Goal: Task Accomplishment & Management: Use online tool/utility

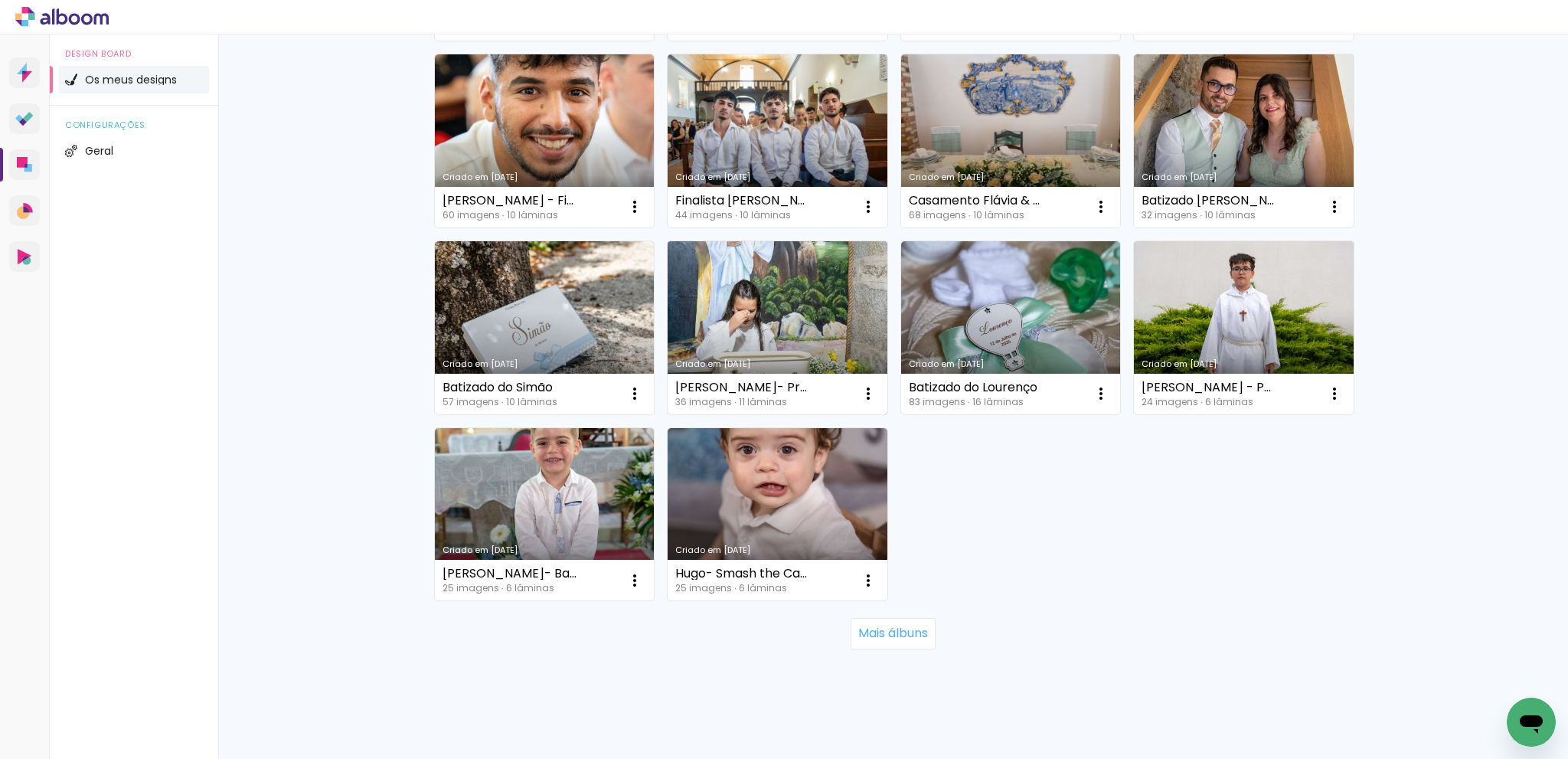
scroll to position [902, 0]
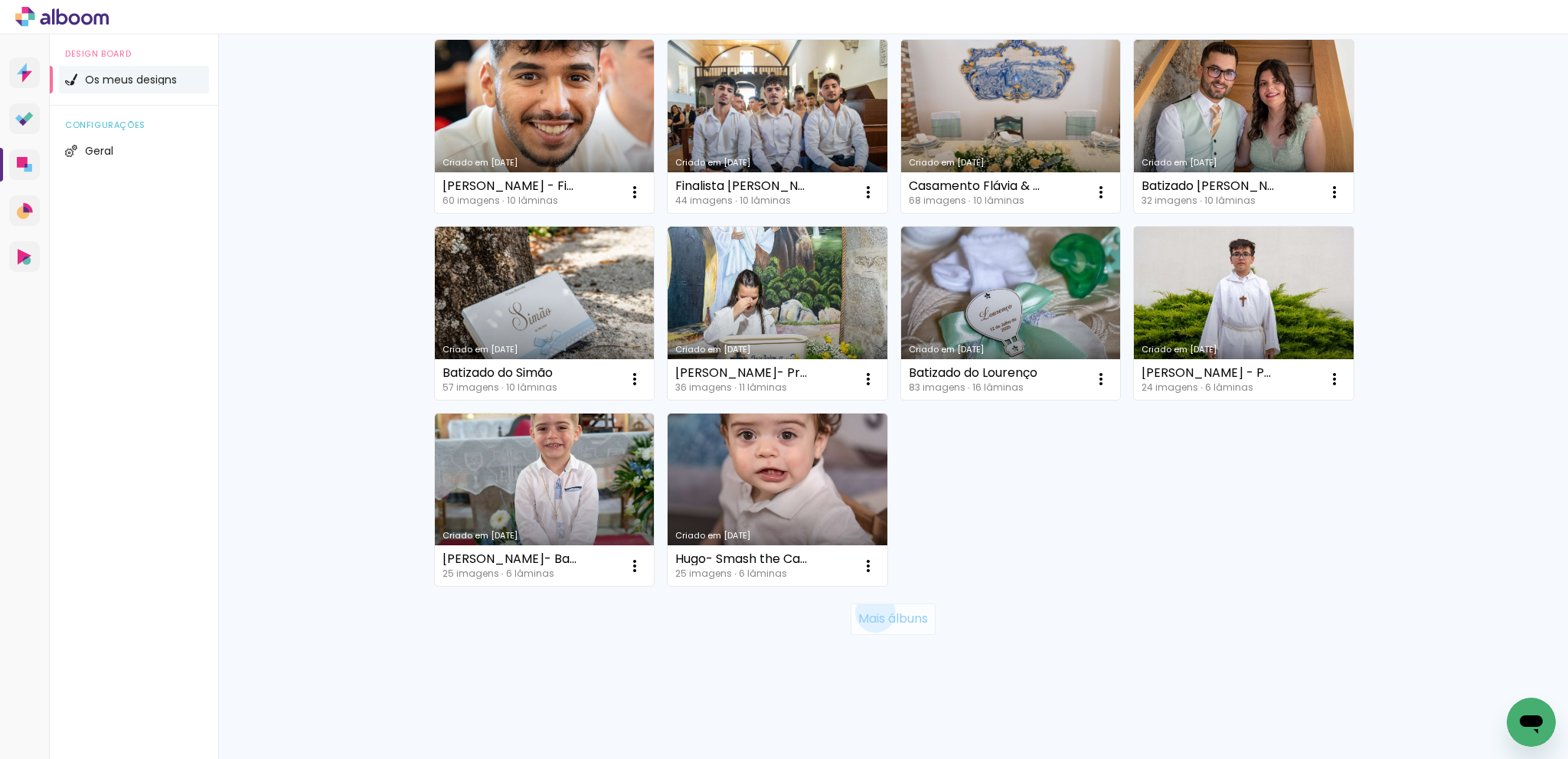
click at [0, 0] on slot "Mais álbuns" at bounding box center [0, 0] width 0 height 0
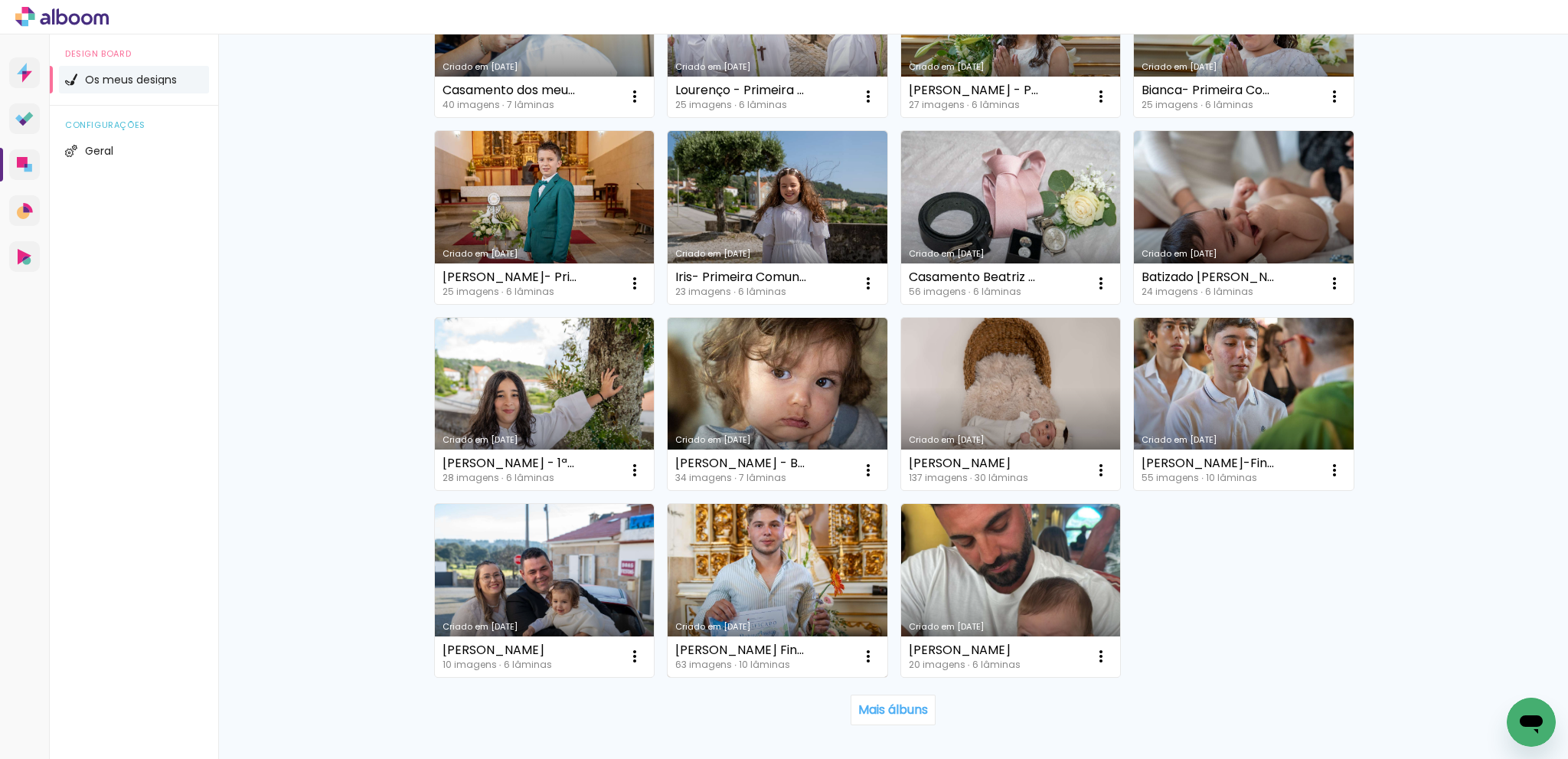
scroll to position [1931, 0]
click at [894, 698] on paper-button "Mais álbuns" at bounding box center [893, 708] width 85 height 30
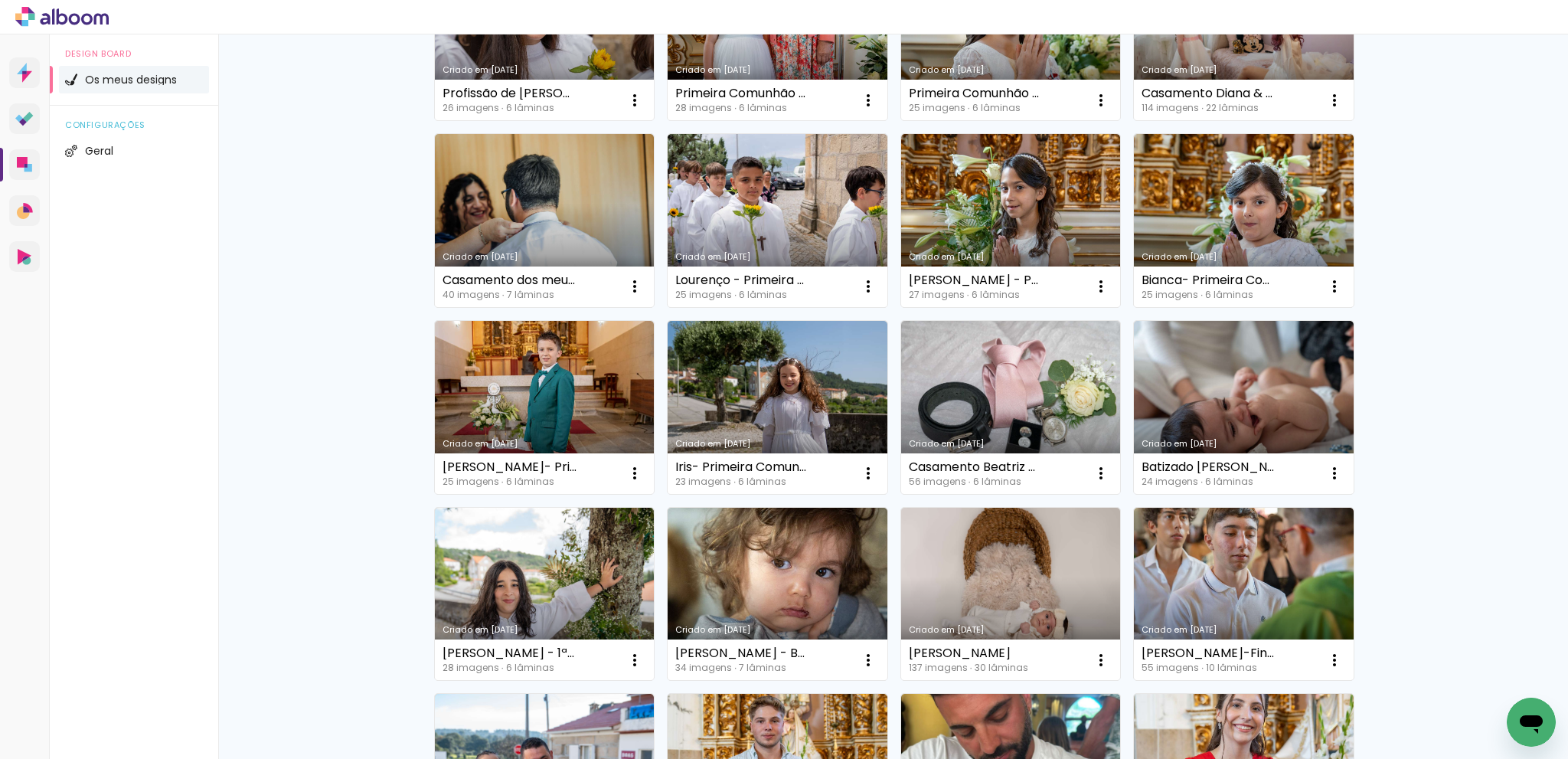
scroll to position [1707, 0]
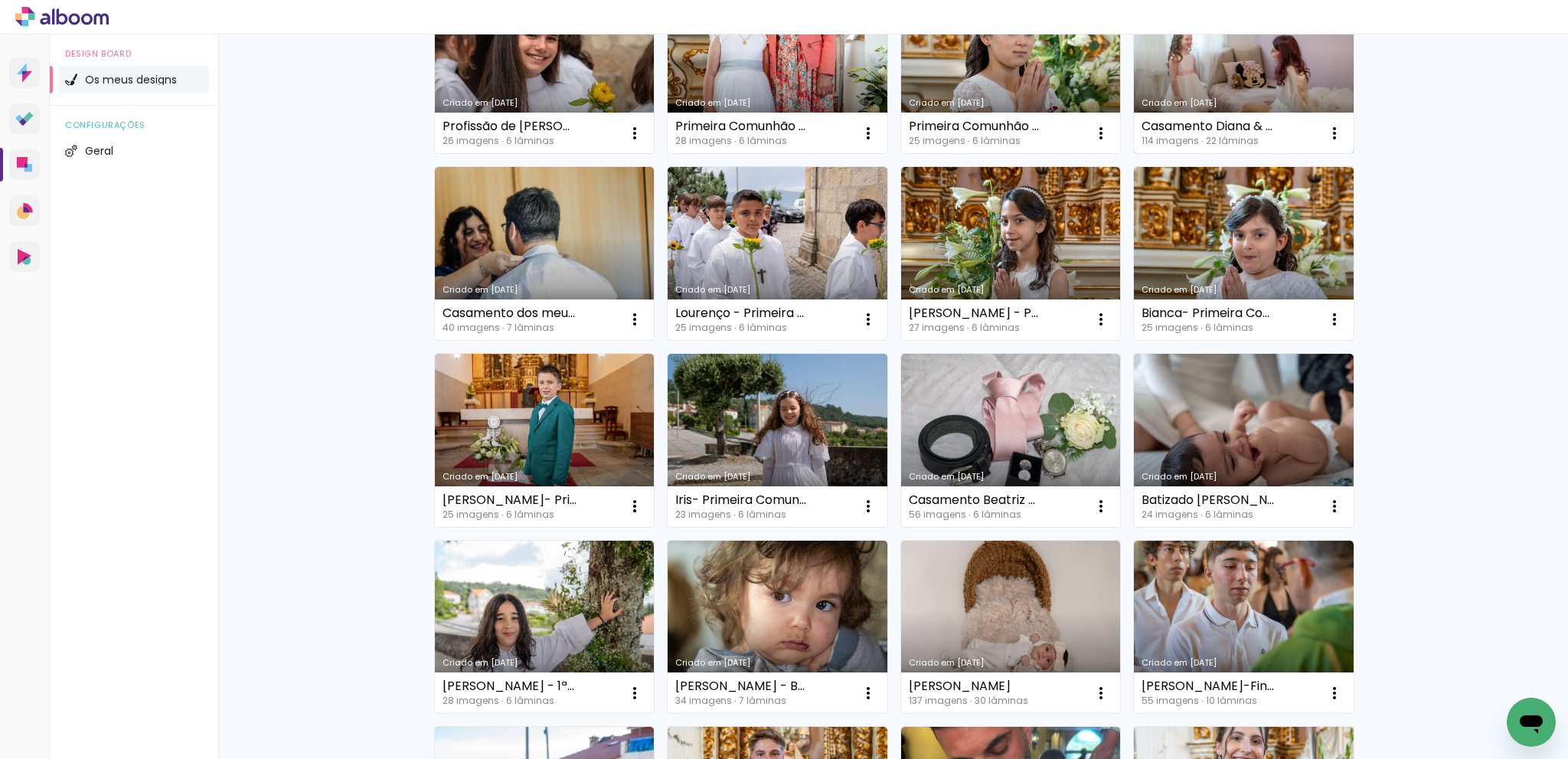
click at [1225, 95] on link "Criado em [DATE]" at bounding box center [1244, 67] width 220 height 173
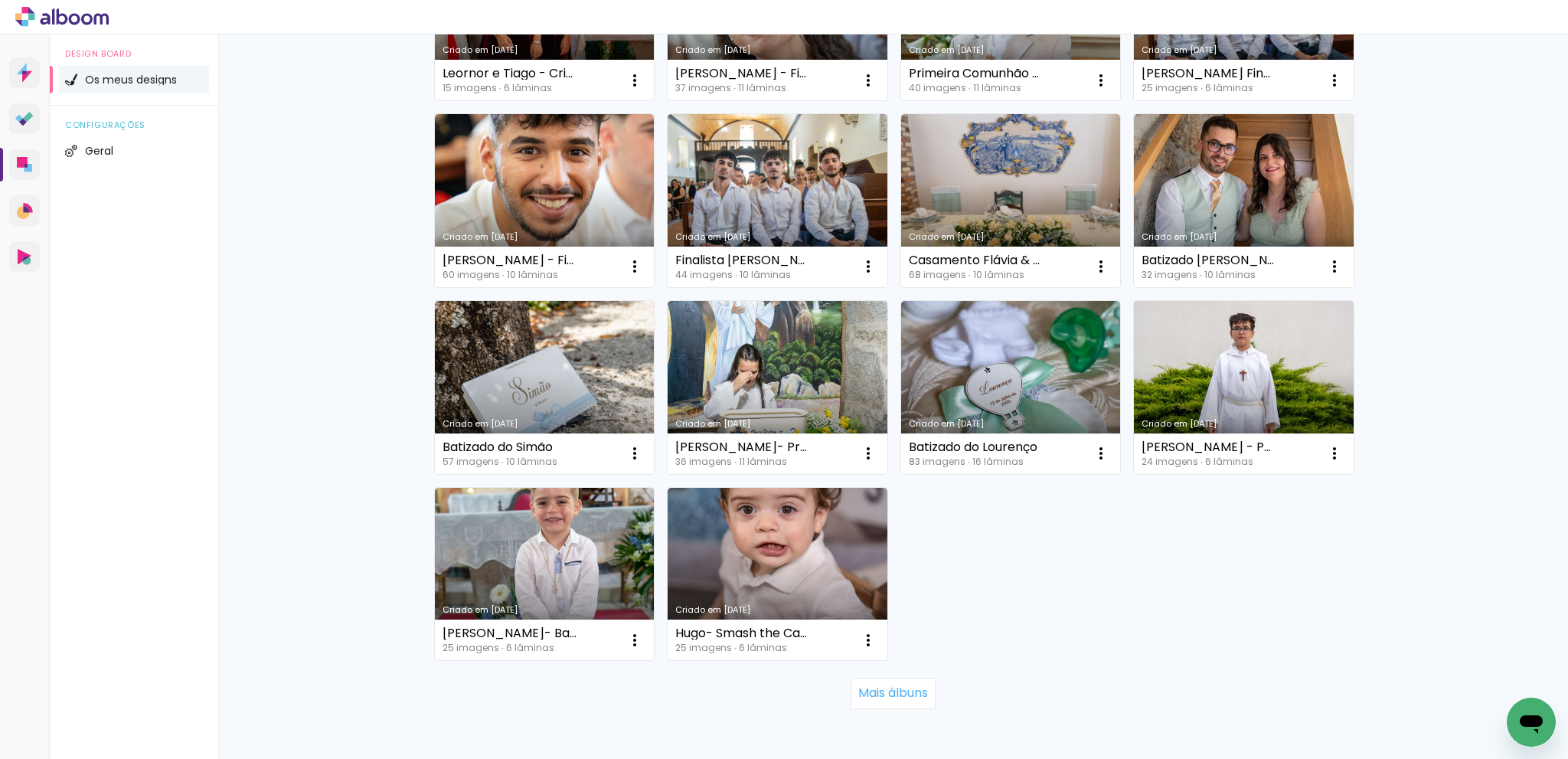
scroll to position [902, 0]
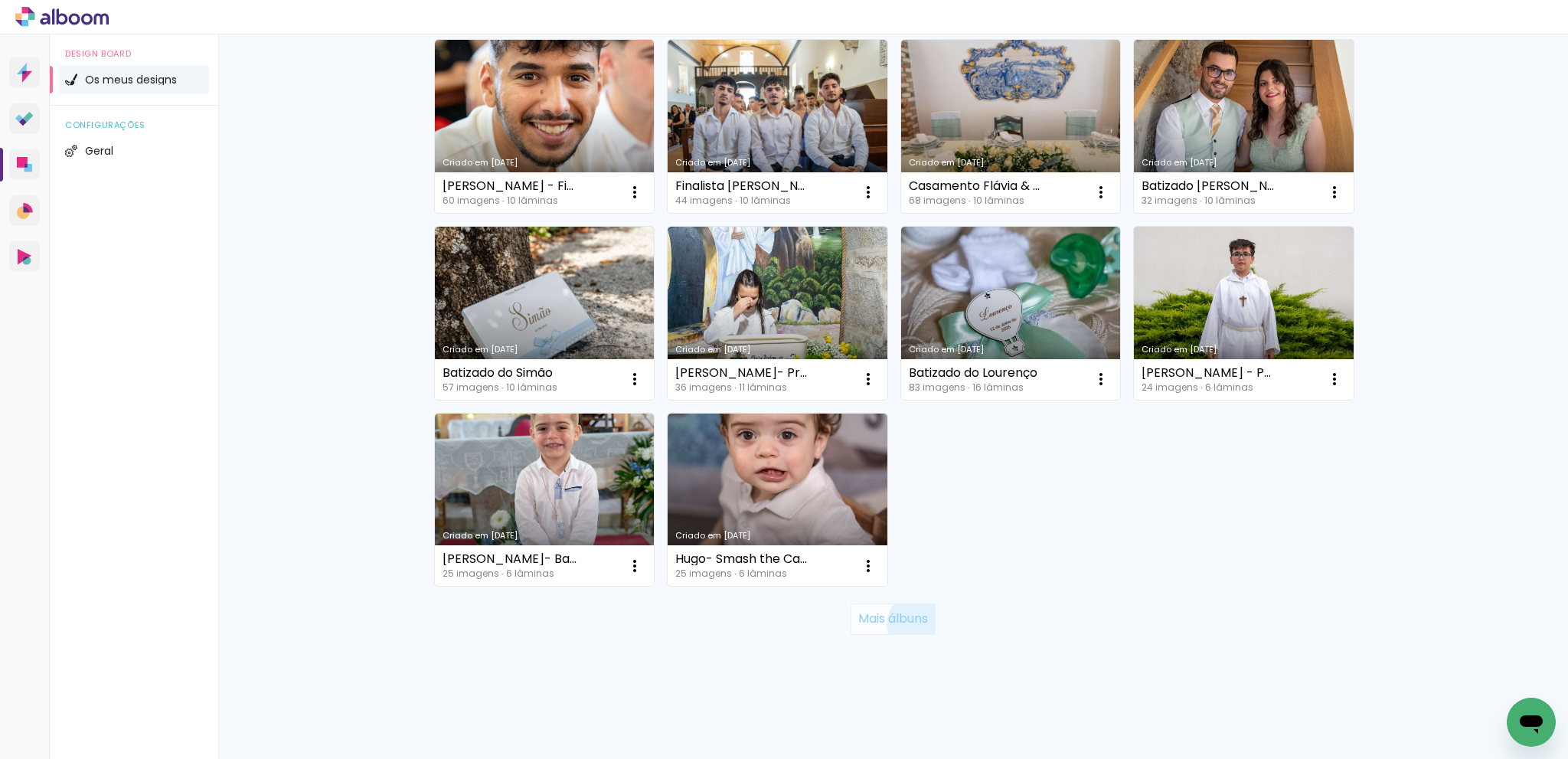
click at [0, 0] on slot "Mais álbuns" at bounding box center [0, 0] width 0 height 0
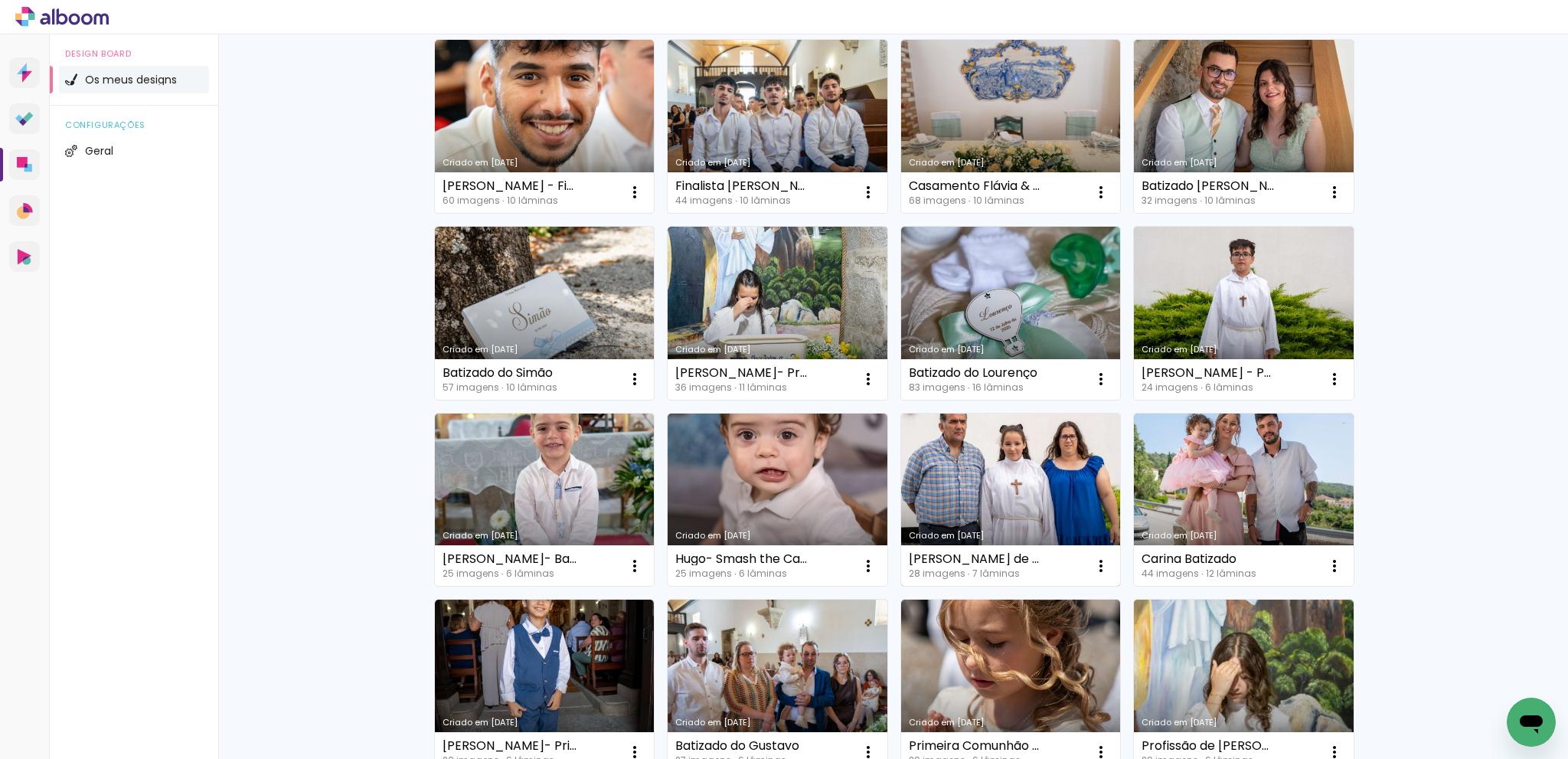
scroll to position [1319, 0]
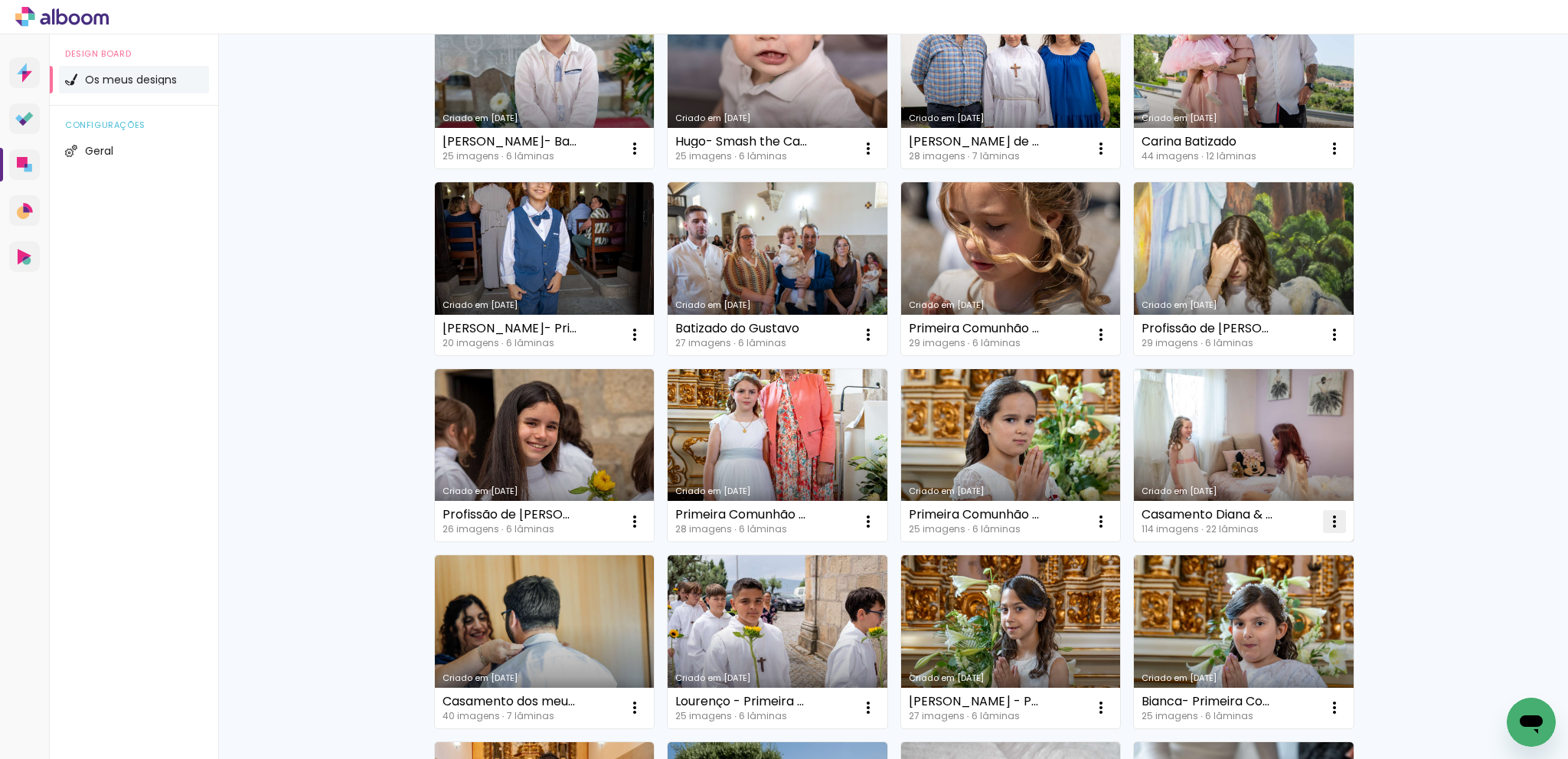
click at [1336, 523] on iron-icon at bounding box center [1334, 521] width 18 height 18
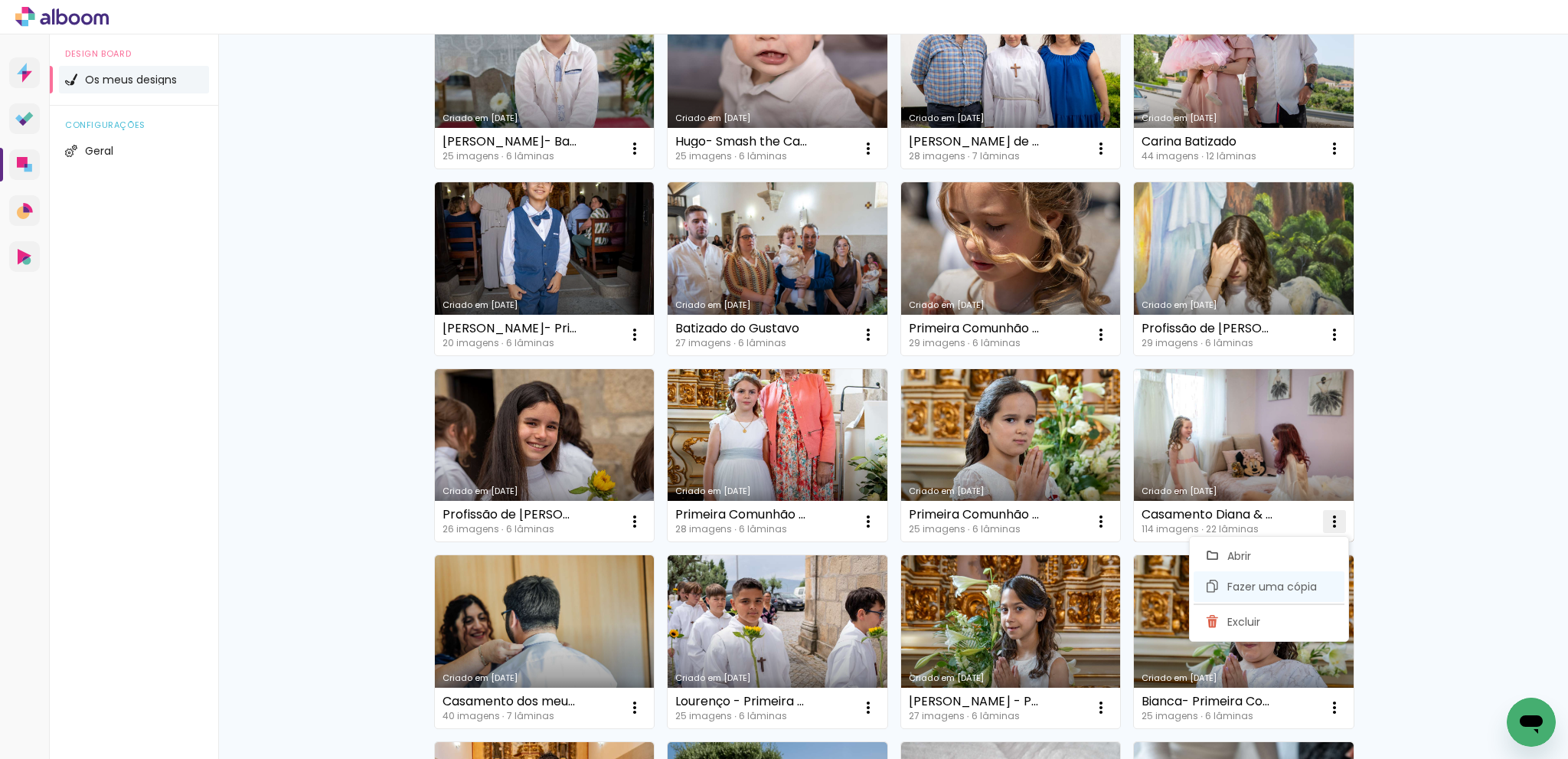
click at [1311, 582] on span "Fazer uma cópia" at bounding box center [1272, 586] width 90 height 10
type input "Cópia de Casamento Diana & [PERSON_NAME]"
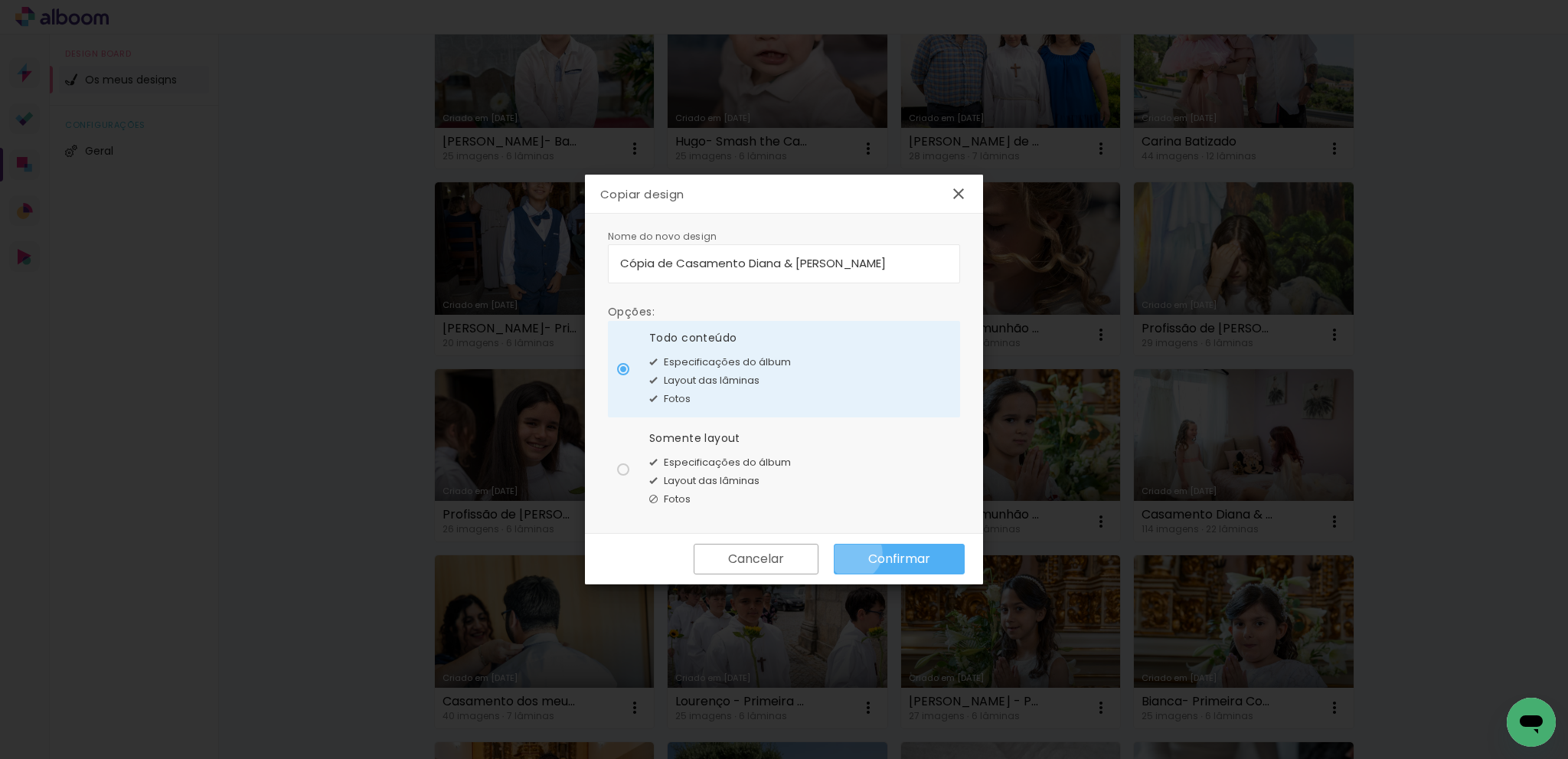
click at [855, 552] on paper-button "Confirmar" at bounding box center [898, 558] width 131 height 30
